Goal: Information Seeking & Learning: Find specific fact

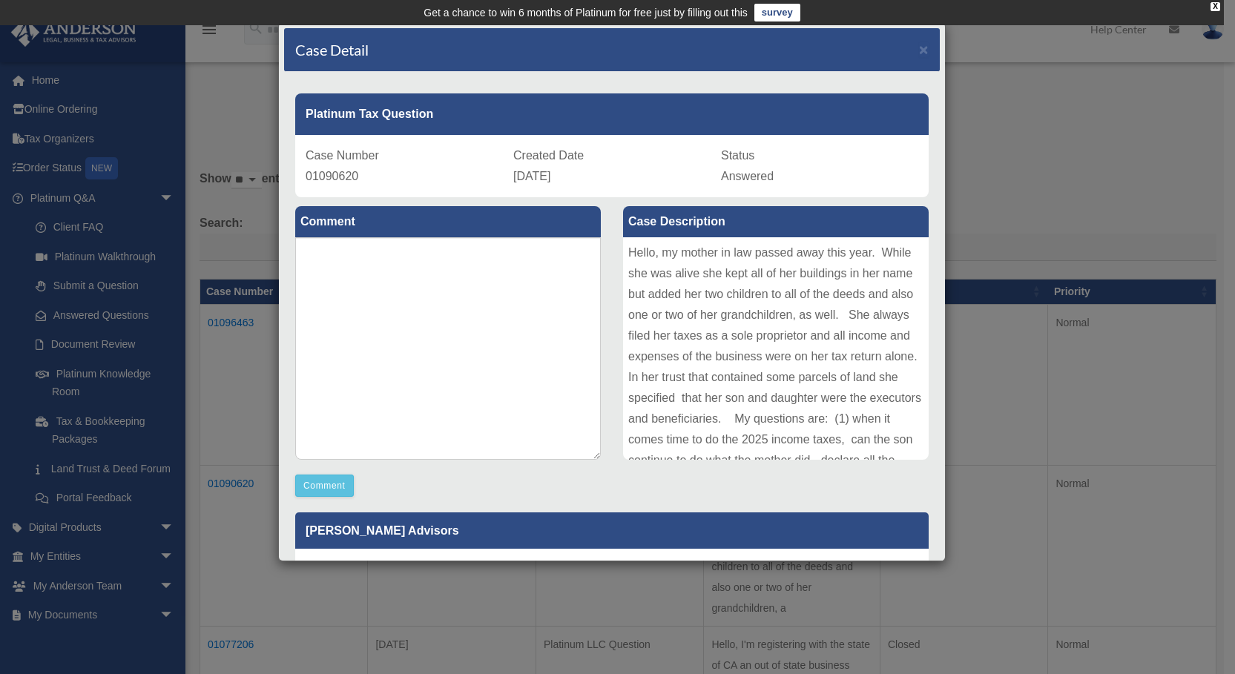
scroll to position [157, 0]
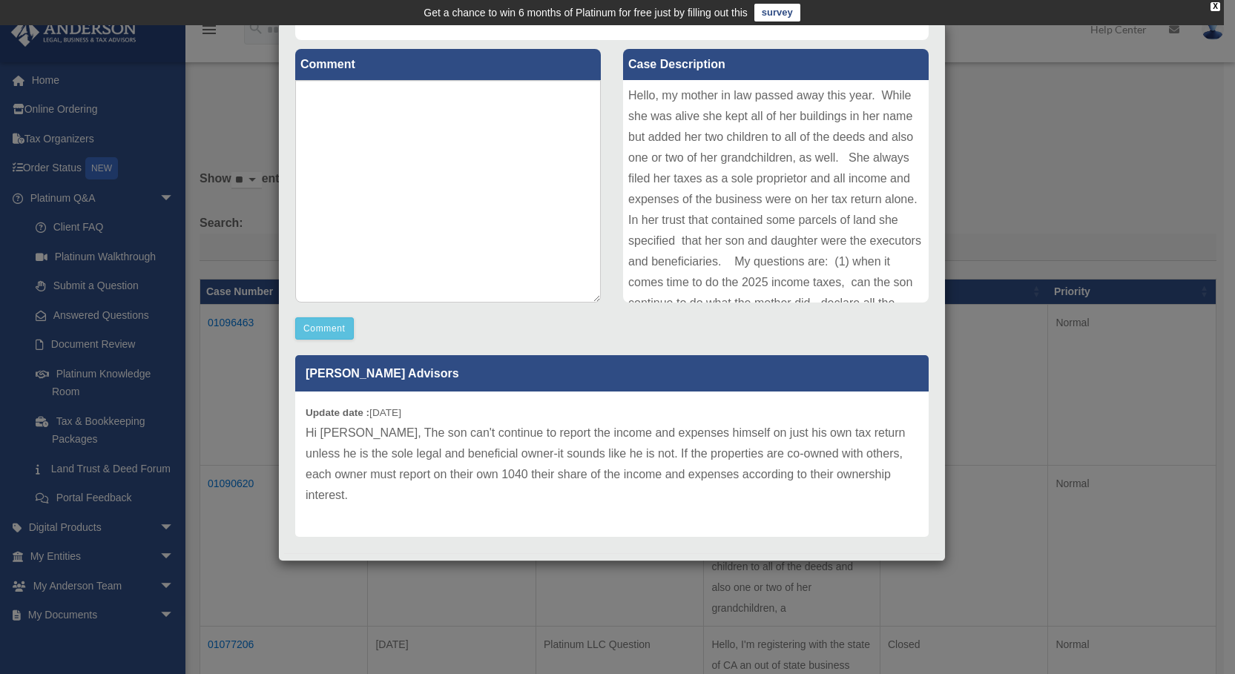
click at [1102, 380] on div "Case Detail × Platinum Tax Question Case Number 01090620 Created Date [DATE] St…" at bounding box center [617, 337] width 1235 height 674
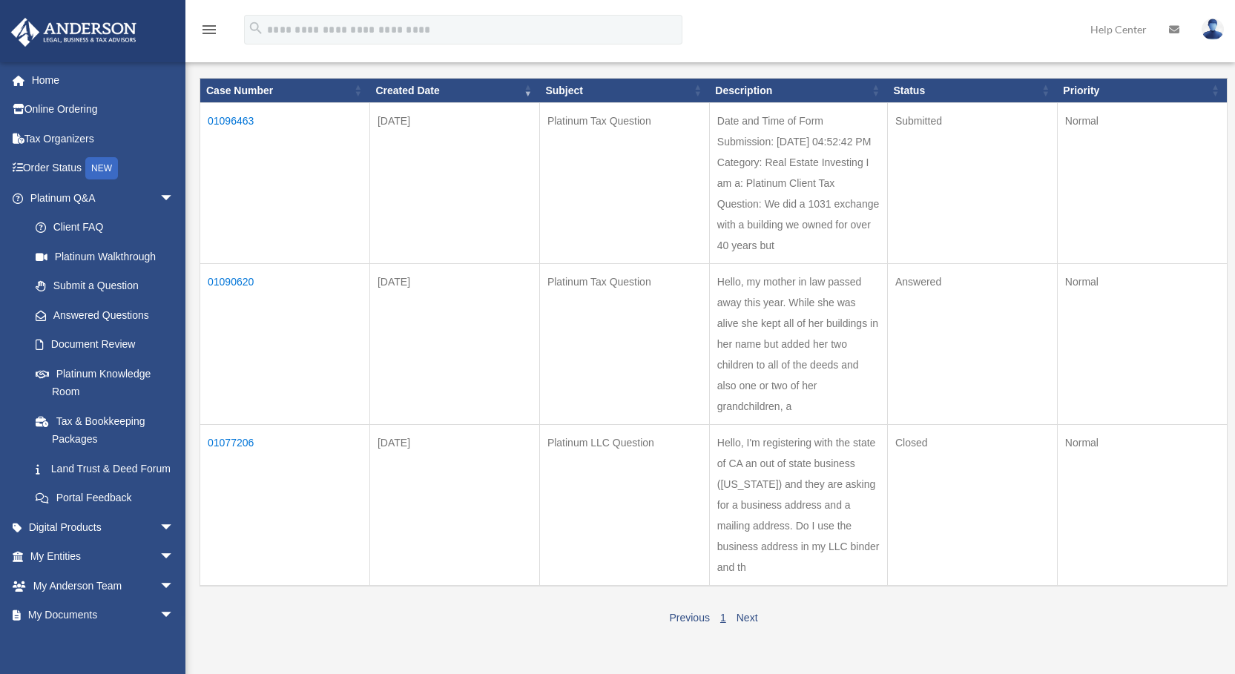
scroll to position [222, 0]
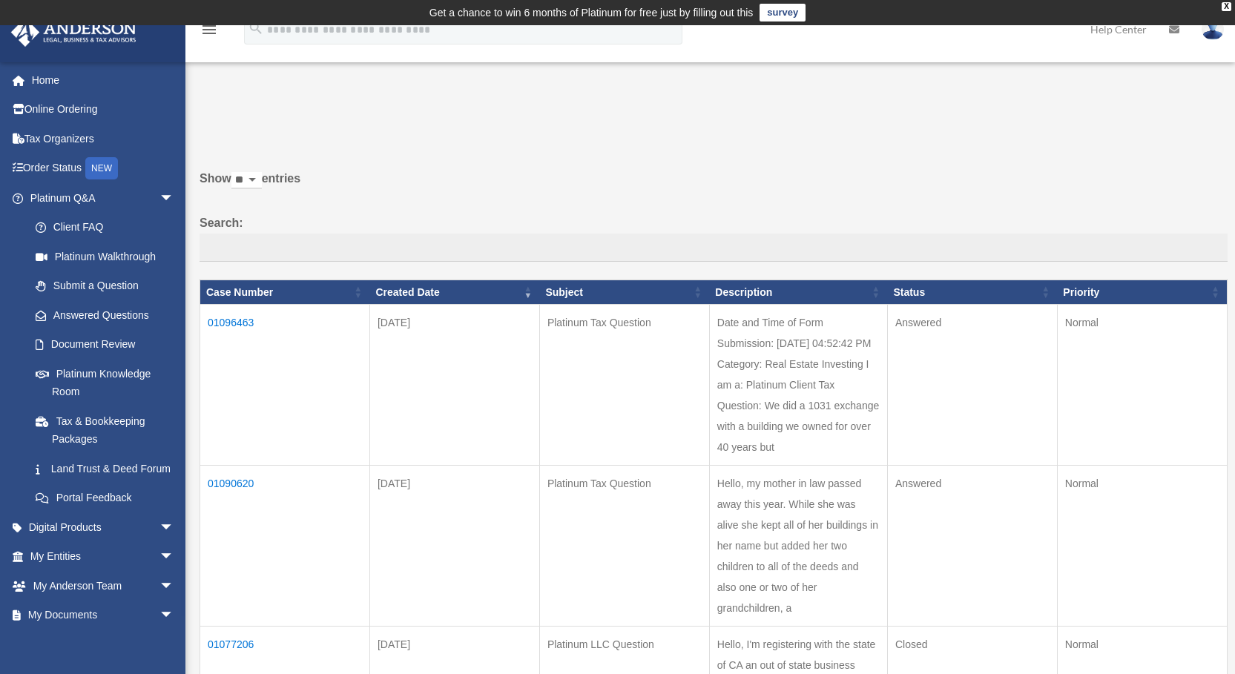
click at [230, 317] on td "01096463" at bounding box center [285, 385] width 170 height 161
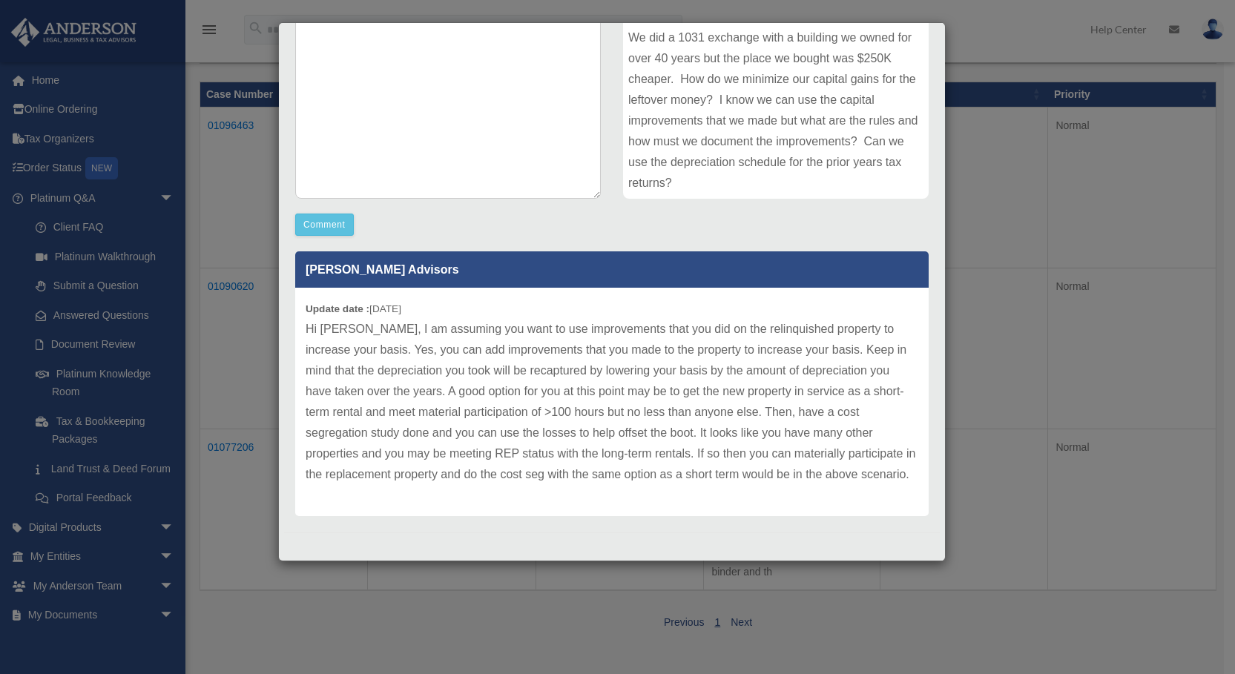
scroll to position [222, 0]
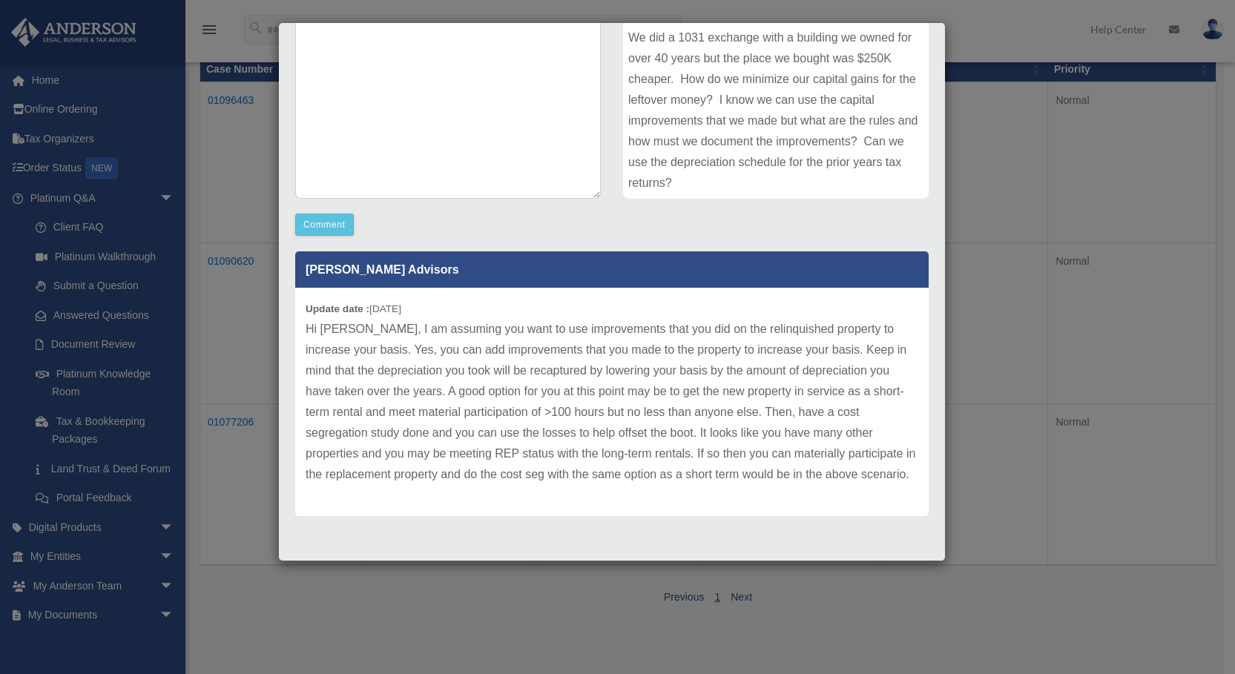
click at [1063, 380] on div "Case Detail × Platinum Tax Question Case Number 01096463 Created Date September…" at bounding box center [617, 337] width 1235 height 674
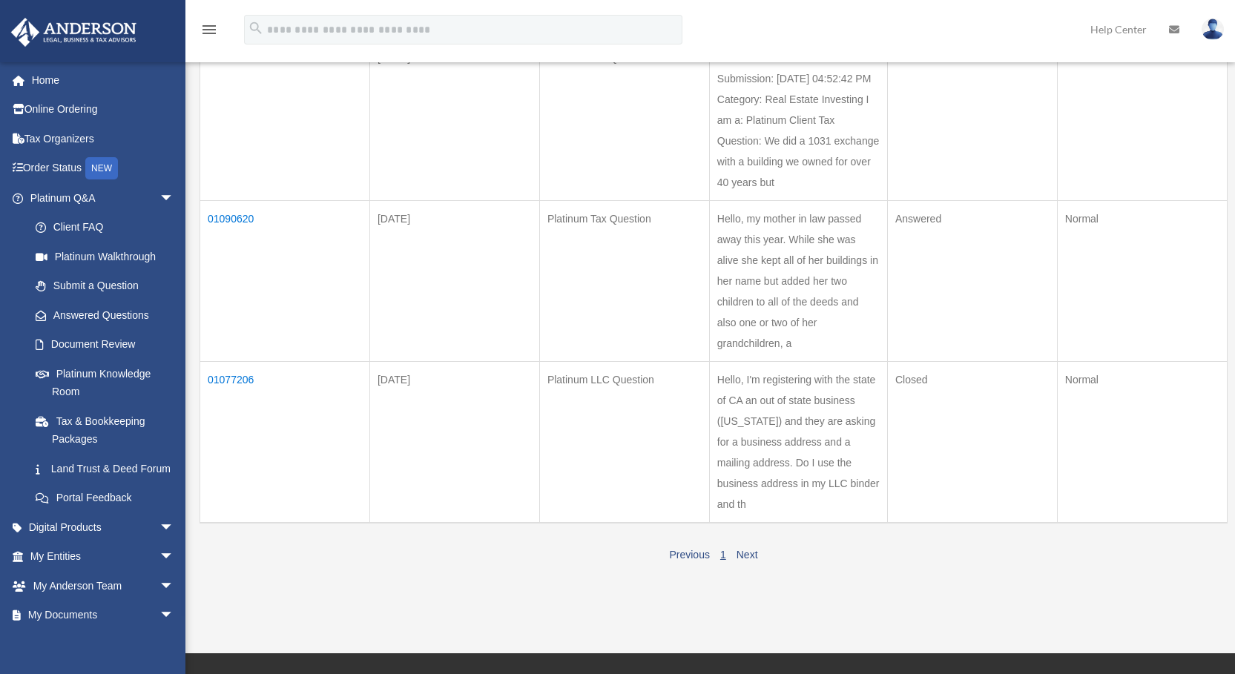
scroll to position [445, 0]
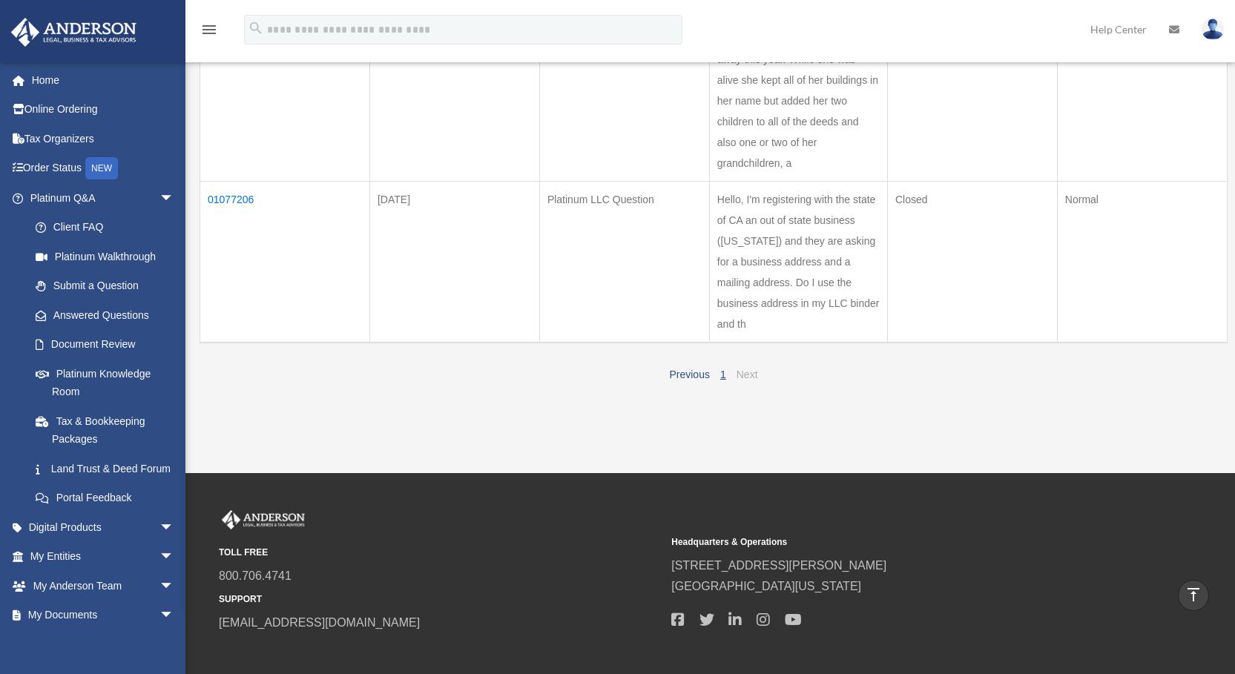
click at [745, 369] on link "Next" at bounding box center [747, 375] width 22 height 12
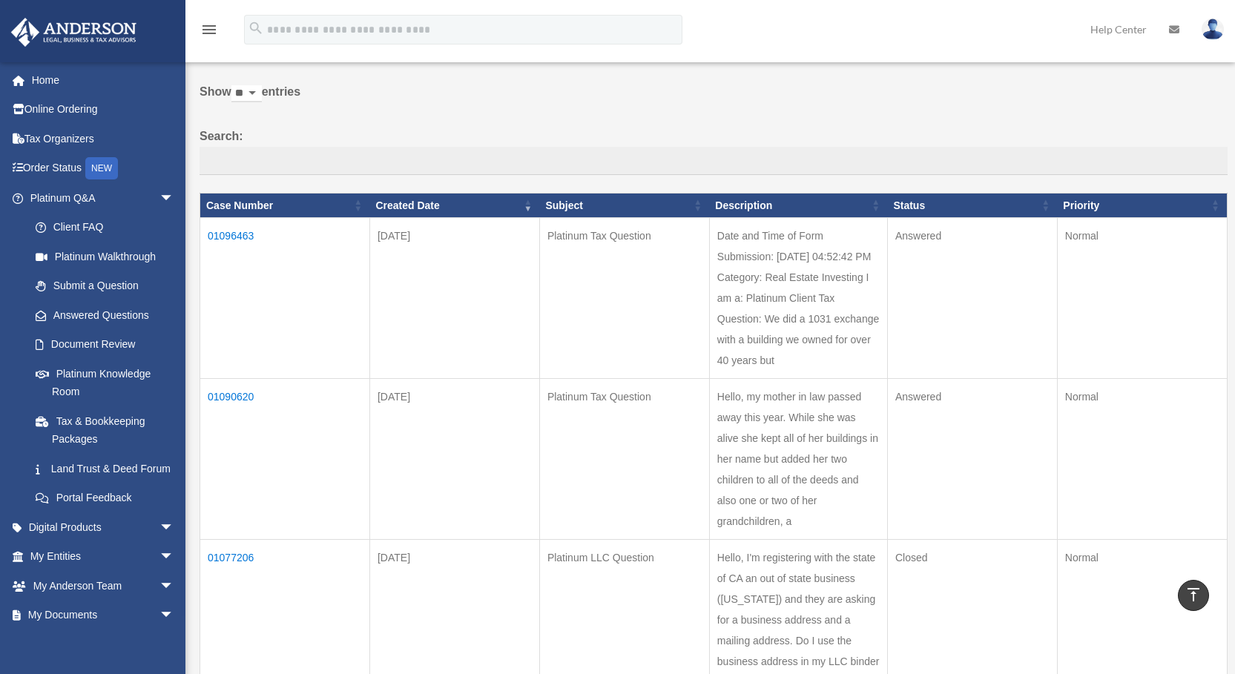
scroll to position [74, 0]
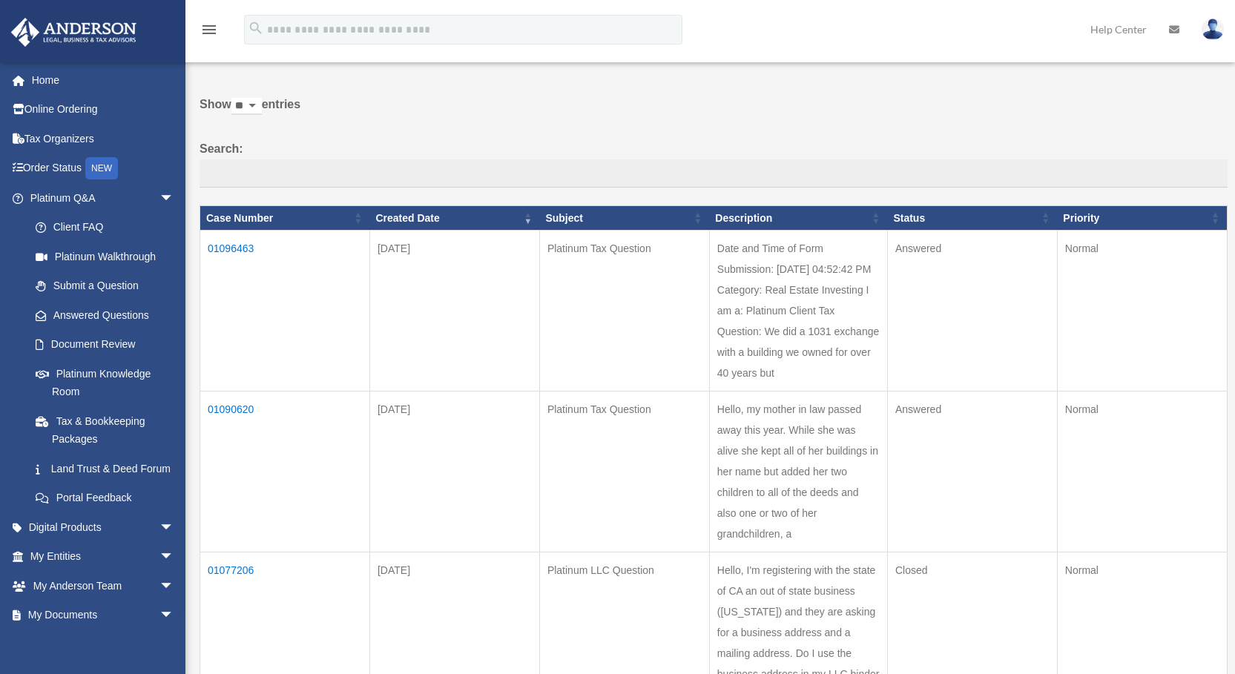
click at [222, 241] on td "01096463" at bounding box center [285, 311] width 170 height 161
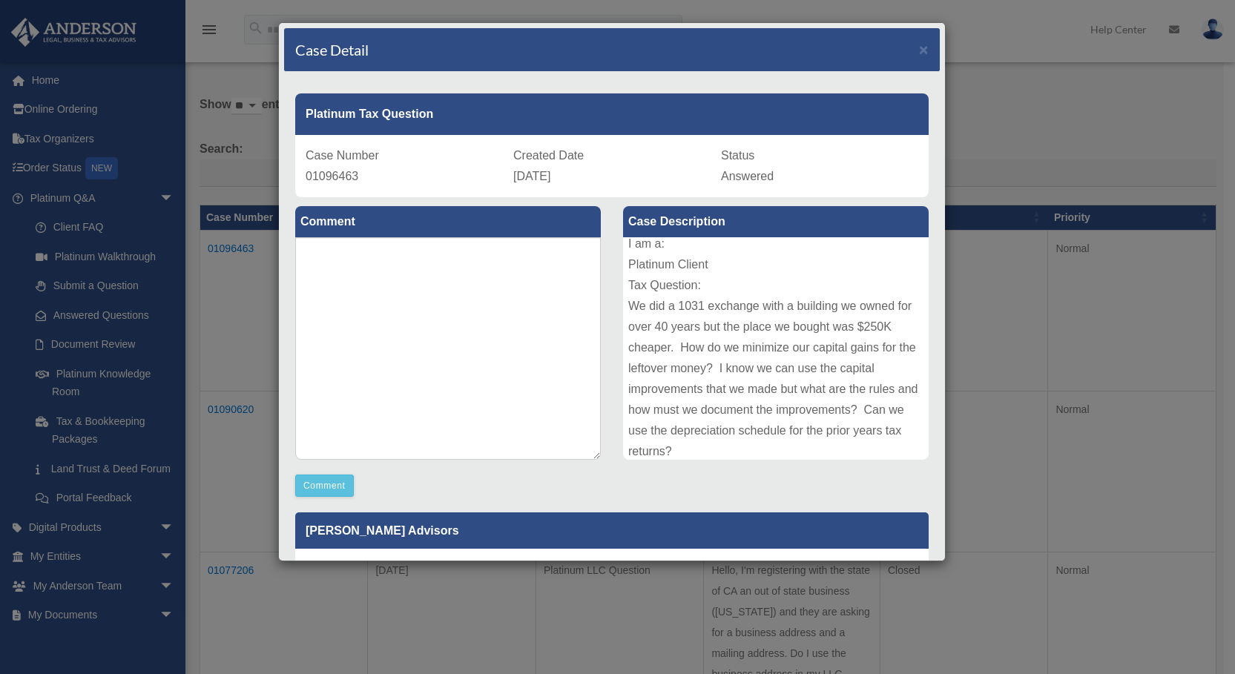
scroll to position [99, 0]
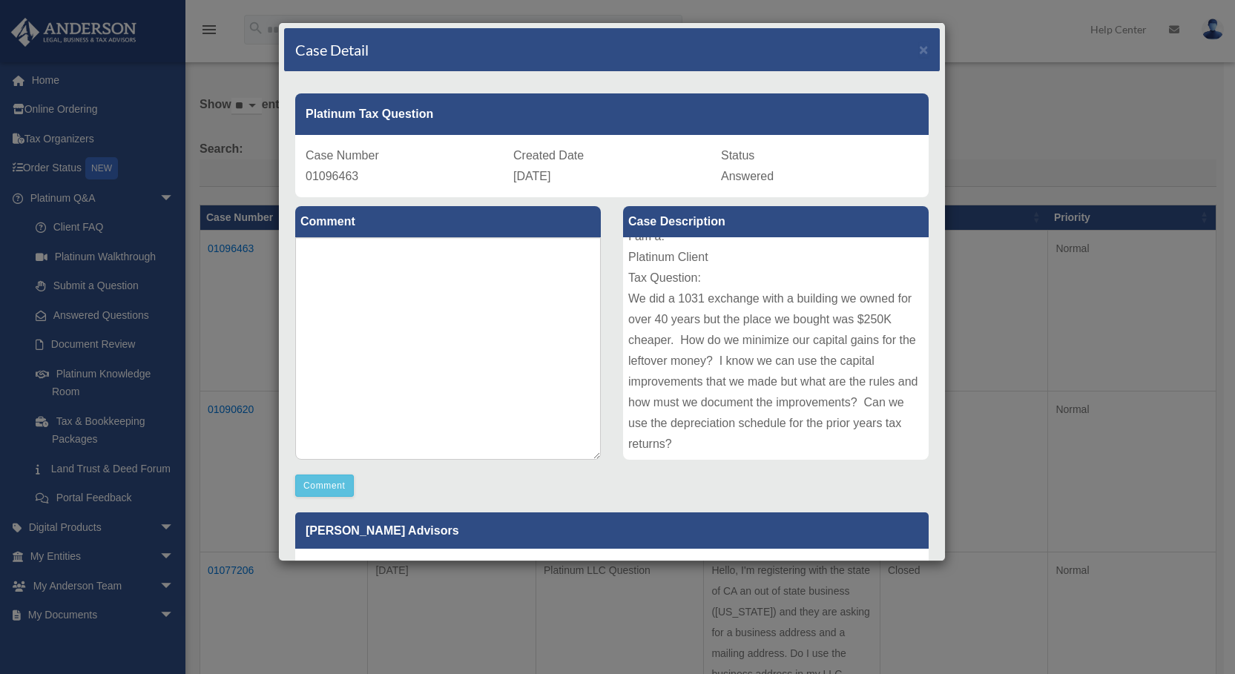
drag, startPoint x: 624, startPoint y: 296, endPoint x: 888, endPoint y: 441, distance: 301.0
click at [888, 441] on div "Date and Time of Form Submission: 09/02/2025 04:52:42 PM Category: Real Estate …" at bounding box center [776, 348] width 306 height 222
copy div "We did a 1031 exchange with a building we owned for over 40 years but the place…"
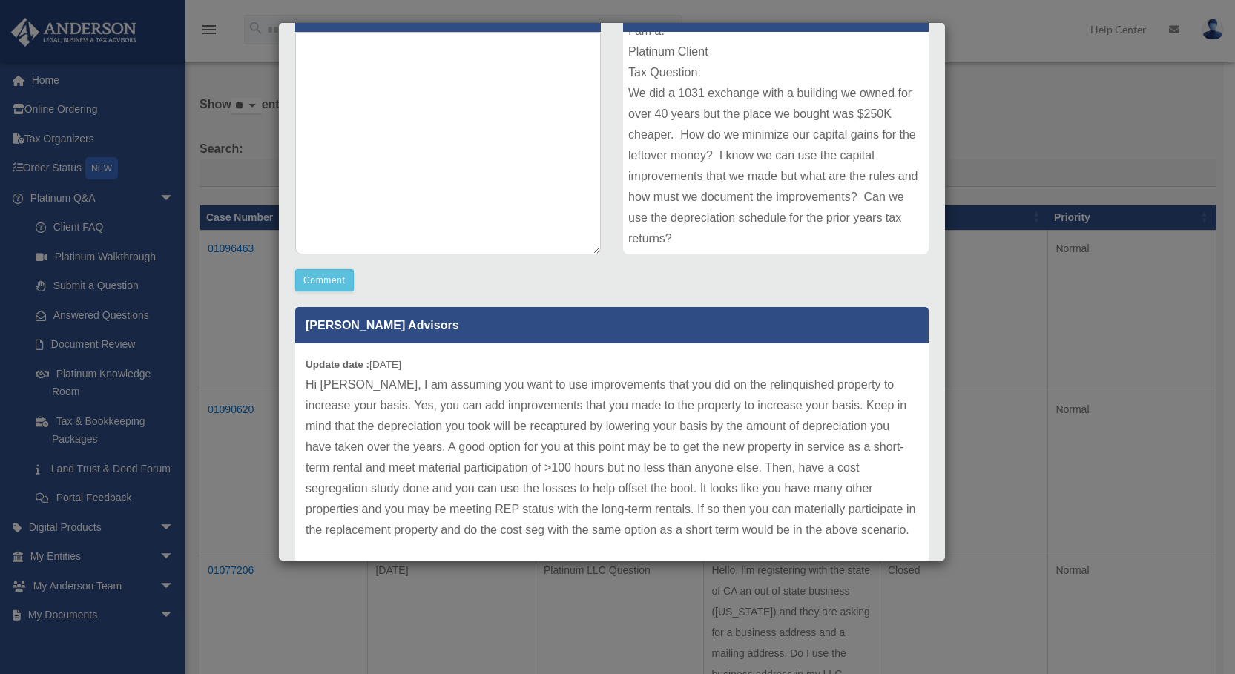
scroll to position [261, 0]
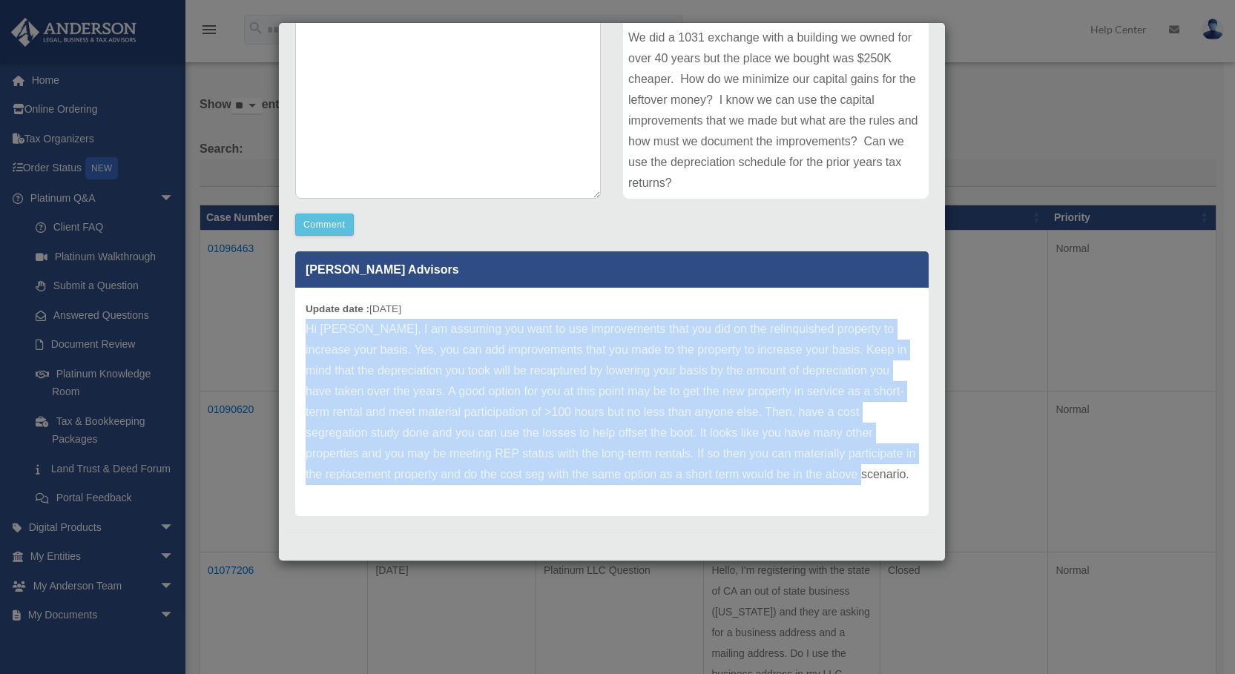
drag, startPoint x: 308, startPoint y: 328, endPoint x: 842, endPoint y: 484, distance: 556.2
click at [842, 484] on p "Hi Rene, I am assuming you want to use improvements that you did on the relinqu…" at bounding box center [612, 402] width 613 height 166
copy p "Hi Rene, I am assuming you want to use improvements that you did on the relinqu…"
